Goal: Complete application form

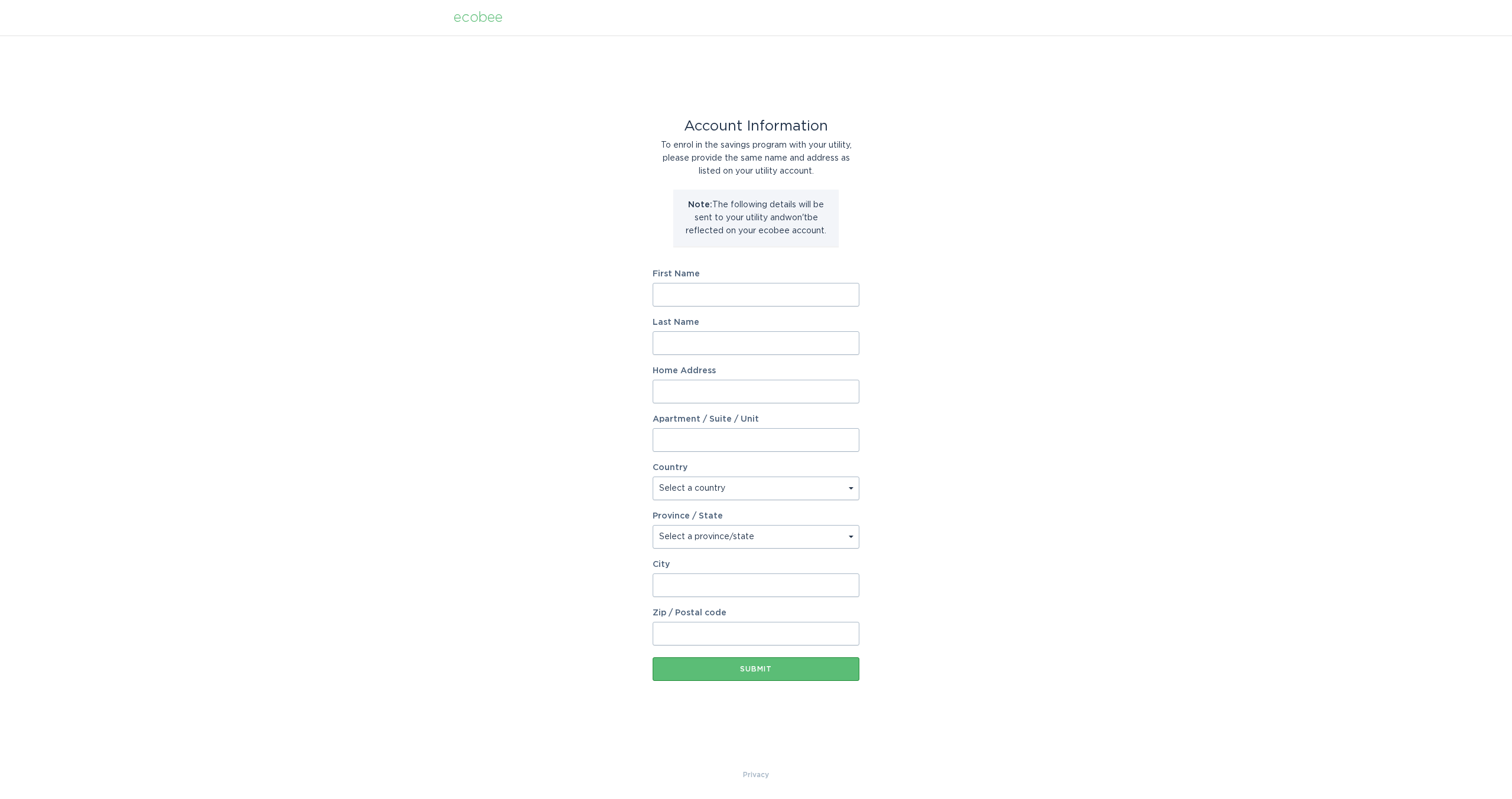
click at [735, 293] on input "First Name" at bounding box center [756, 294] width 207 height 24
type input "Tiago"
click at [728, 342] on input "Last Name" at bounding box center [756, 343] width 207 height 24
type input "Bezerra"
click at [735, 397] on input "Home Address" at bounding box center [756, 391] width 207 height 24
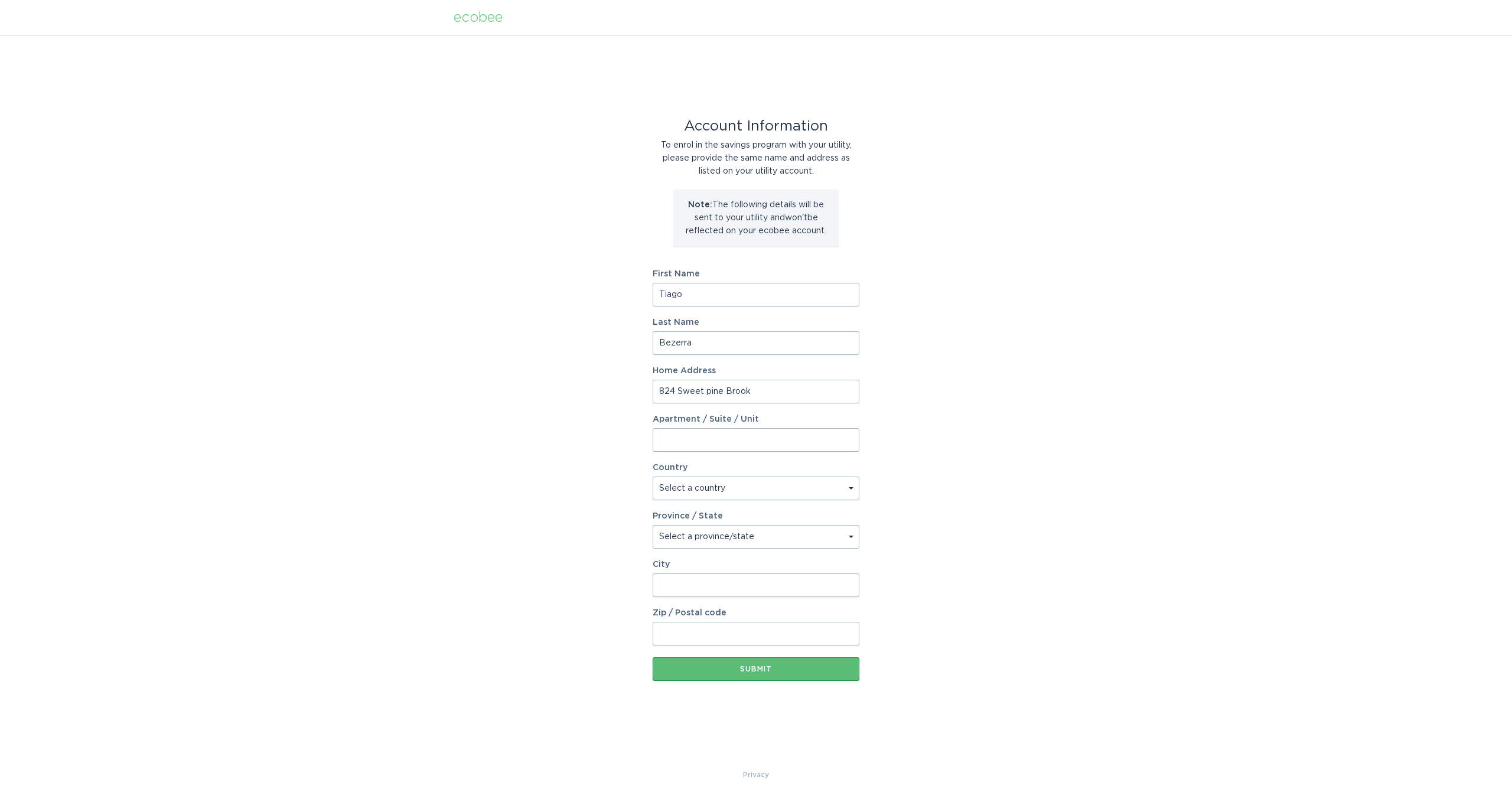
type input "824 Sweet pine Brook"
click at [755, 487] on select "Select a country [GEOGRAPHIC_DATA] [GEOGRAPHIC_DATA]" at bounding box center [756, 488] width 207 height 24
select select "US"
click at [652, 476] on select "Select a country [GEOGRAPHIC_DATA] [GEOGRAPHIC_DATA]" at bounding box center [756, 488] width 207 height 24
click at [740, 542] on select "Select a province/state [US_STATE] [US_STATE] [US_STATE] [US_STATE] [US_STATE] …" at bounding box center [756, 537] width 207 height 24
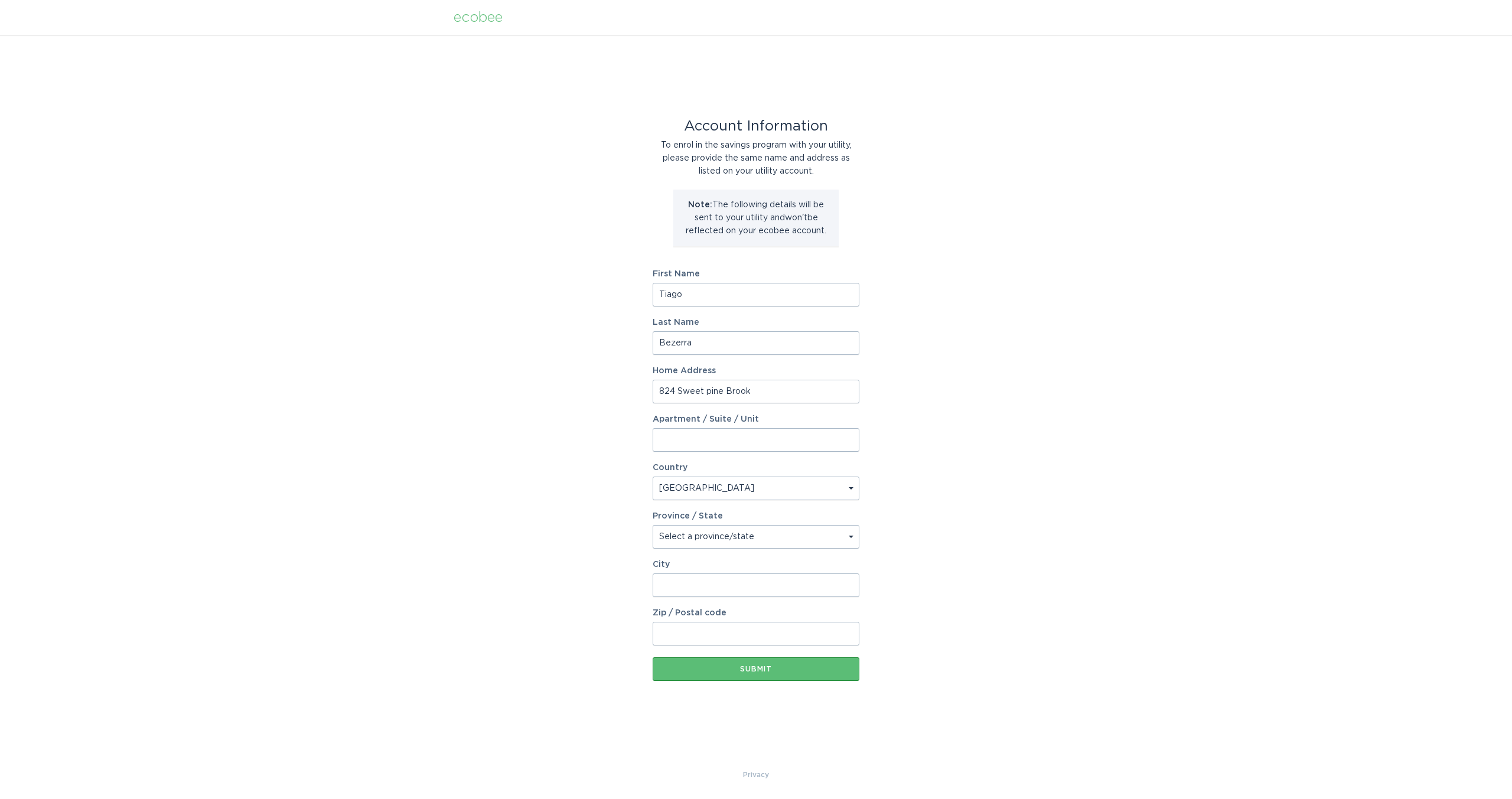
select select "GA"
click at [652, 525] on select "Select a province/state [US_STATE] [US_STATE] [US_STATE] [US_STATE] [US_STATE] …" at bounding box center [756, 537] width 207 height 24
click at [703, 586] on input "City" at bounding box center [756, 585] width 207 height 24
type input "Stone Mountain"
click at [717, 638] on input "Zip / Postal code" at bounding box center [756, 634] width 207 height 24
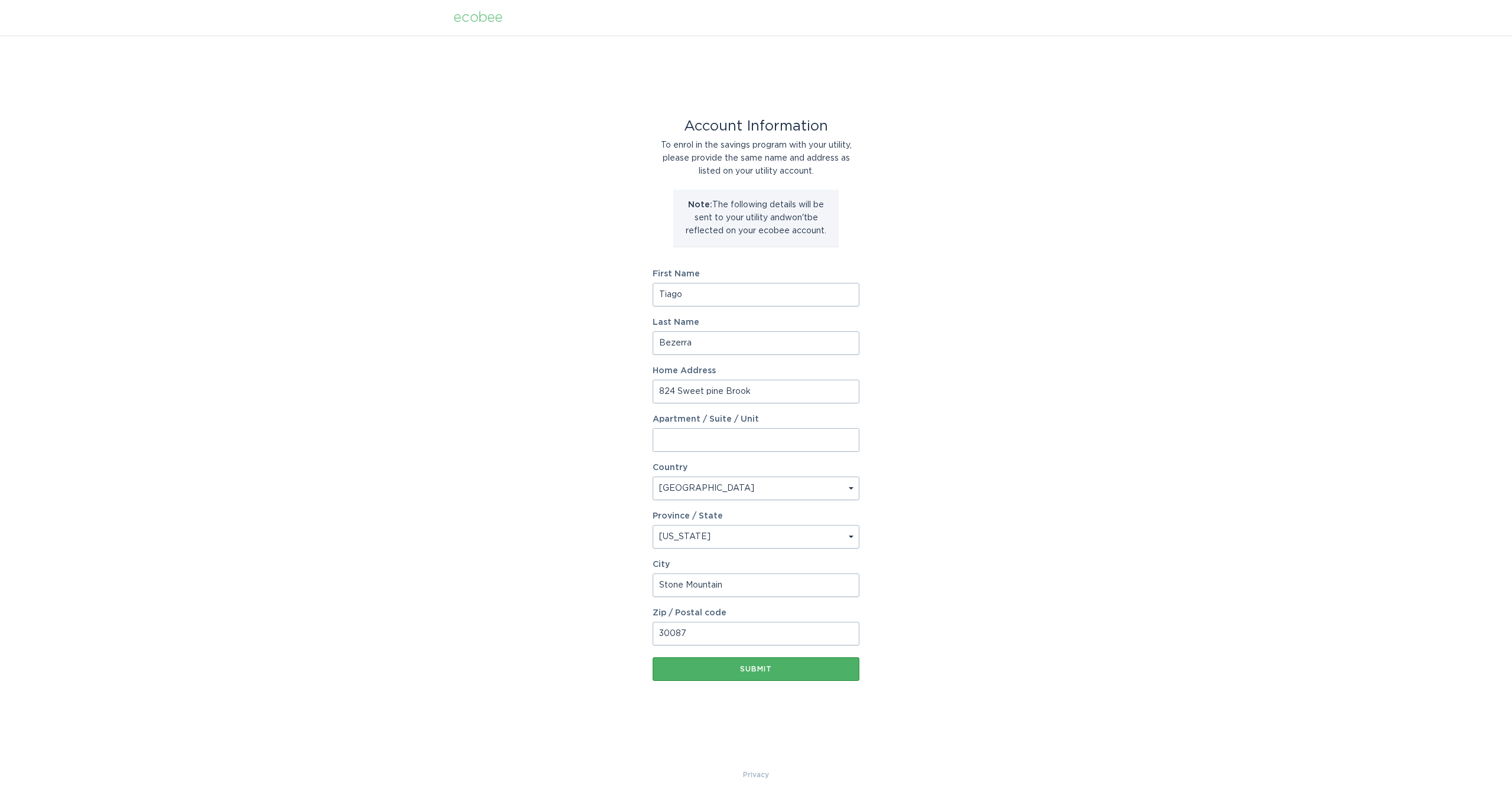
type input "30087"
click at [766, 672] on div "Submit" at bounding box center [756, 669] width 195 height 7
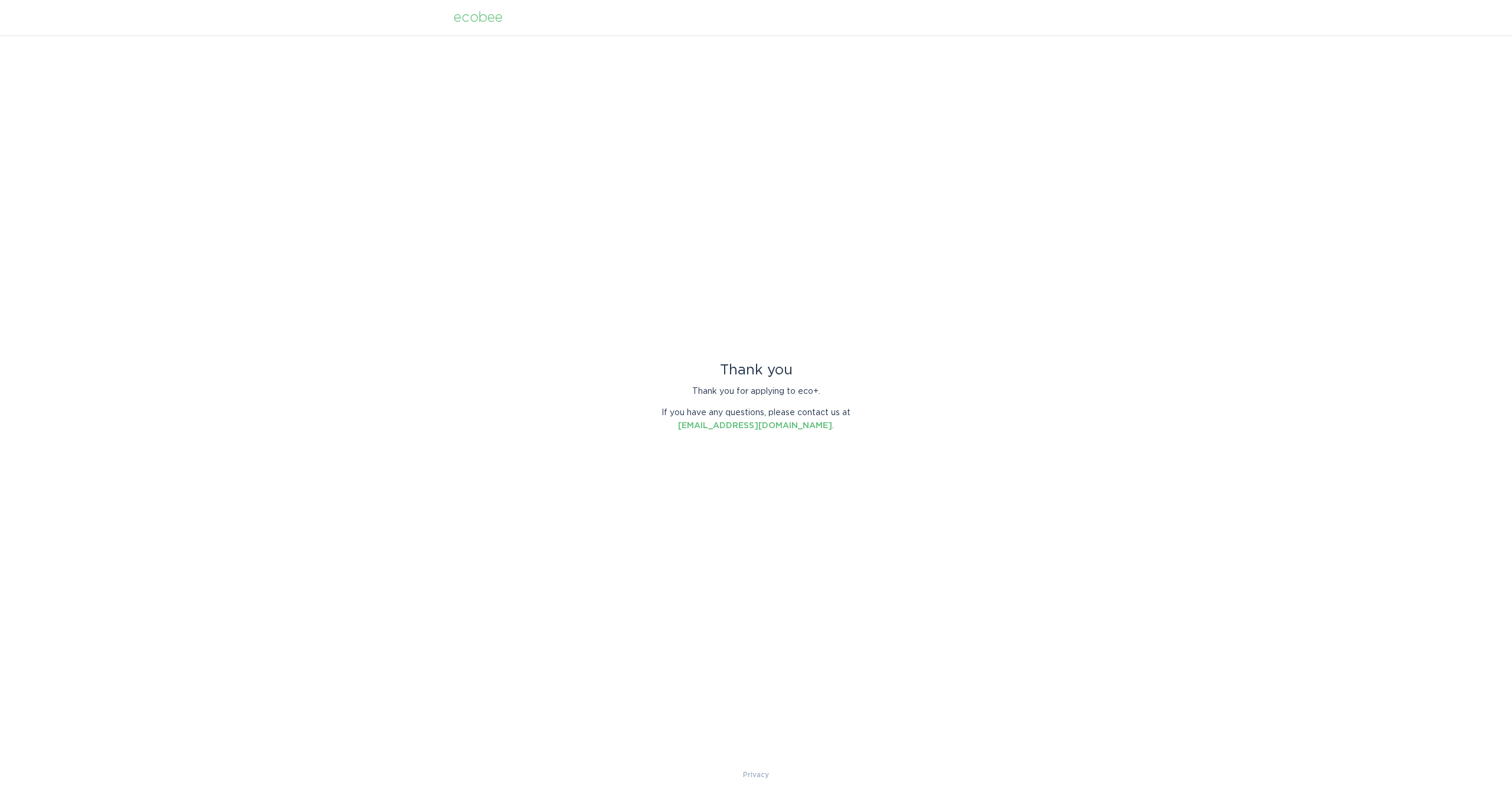
click at [482, 19] on div "ecobee" at bounding box center [477, 18] width 49 height 13
click at [475, 21] on div "ecobee" at bounding box center [477, 18] width 49 height 13
click at [492, 20] on div "ecobee" at bounding box center [477, 18] width 49 height 13
